Goal: Task Accomplishment & Management: Use online tool/utility

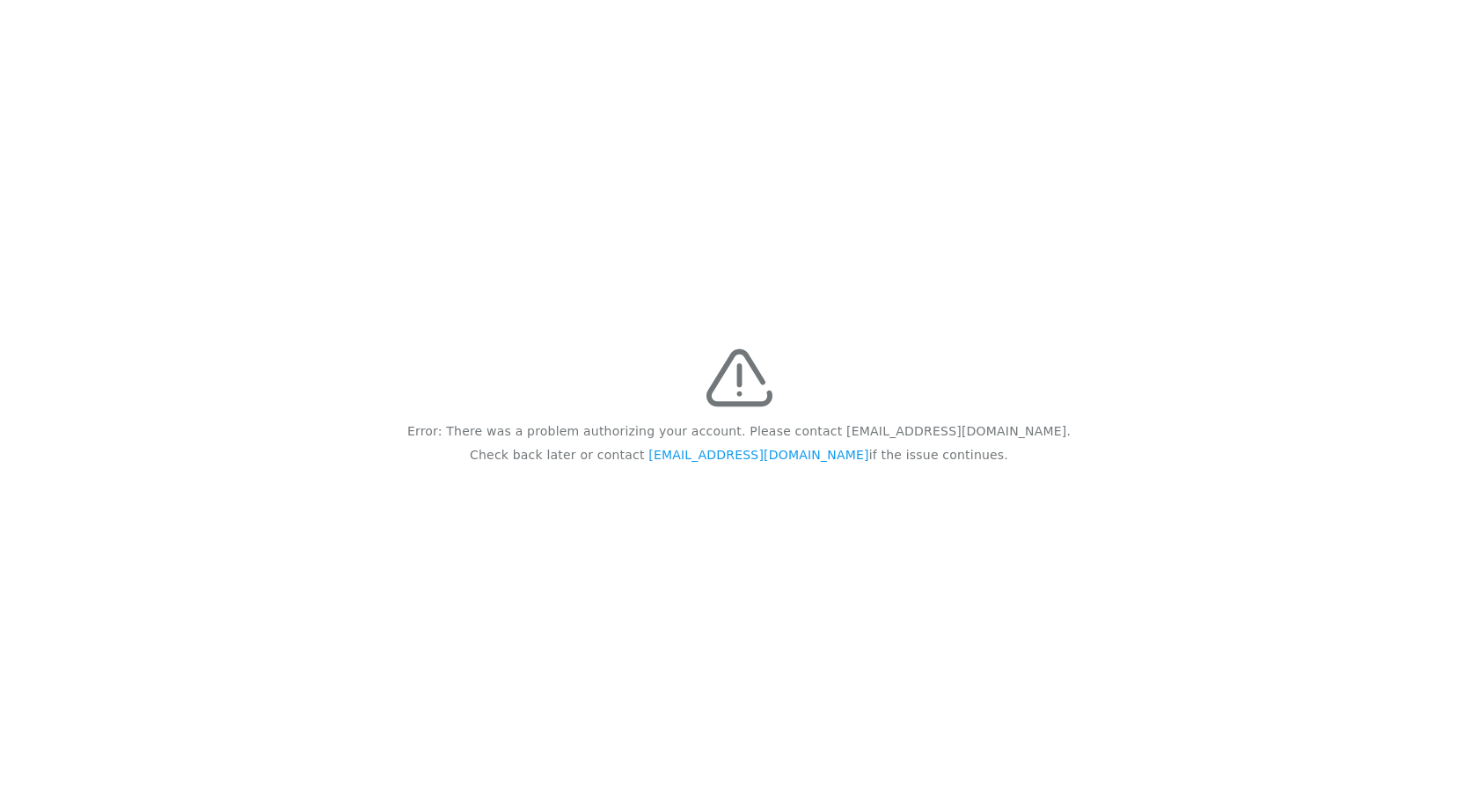
drag, startPoint x: 966, startPoint y: 484, endPoint x: 439, endPoint y: 354, distance: 542.8
click at [439, 354] on div "Error: There was a problem authorizing your account. Please contact feedback@re…" at bounding box center [739, 406] width 1478 height 812
copy div "Error: There was a problem authorizing your account. Please contact feedback@re…"
